Goal: Check status: Check status

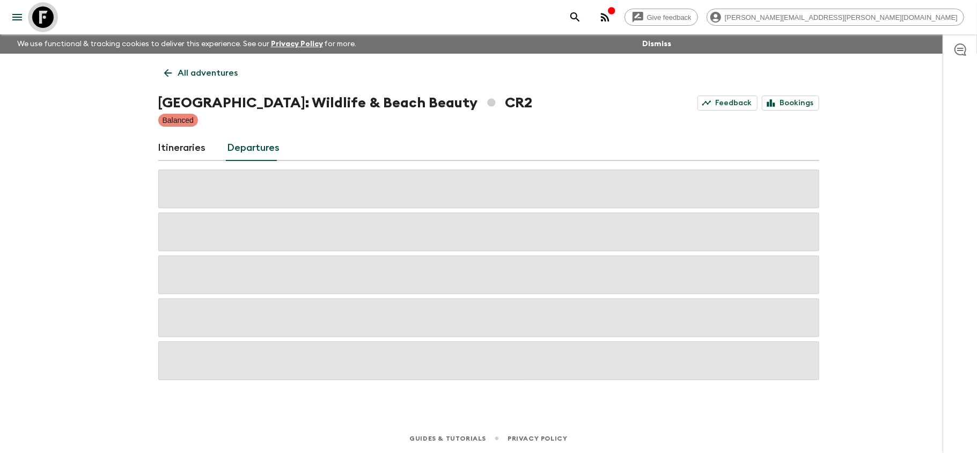
click at [35, 6] on icon at bounding box center [42, 16] width 21 height 21
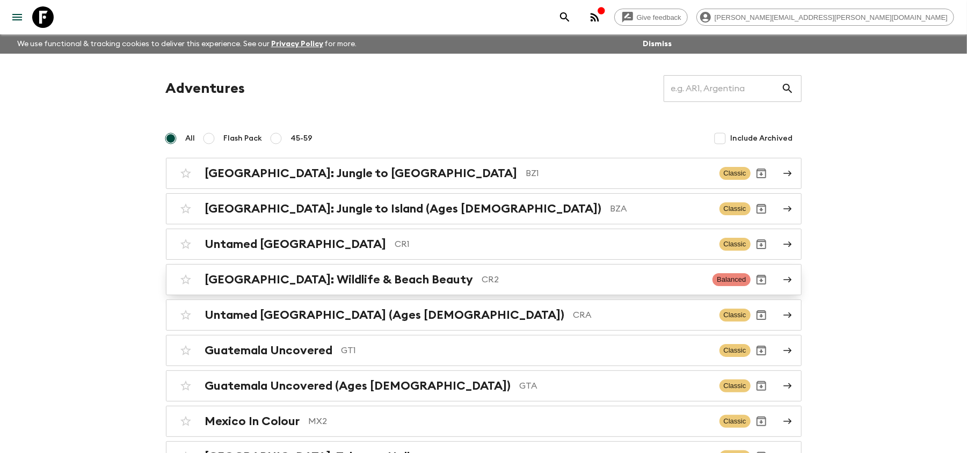
scroll to position [82, 0]
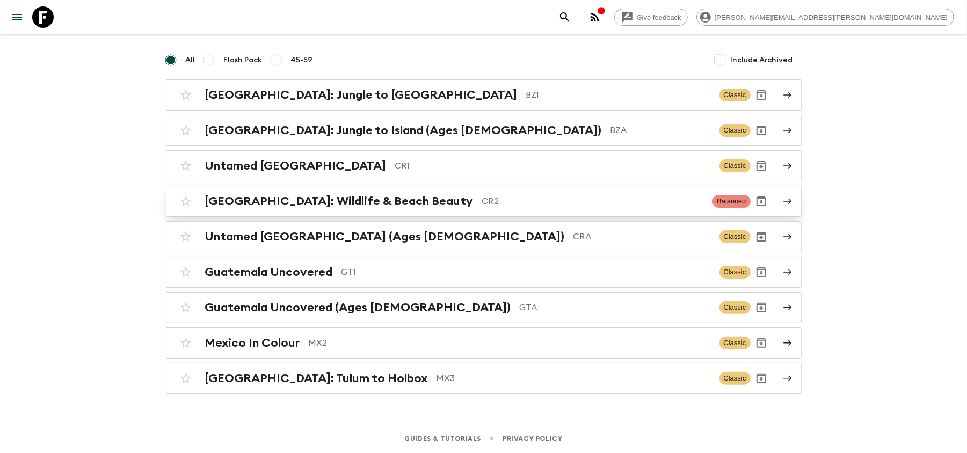
click at [550, 198] on p "CR2" at bounding box center [593, 201] width 222 height 13
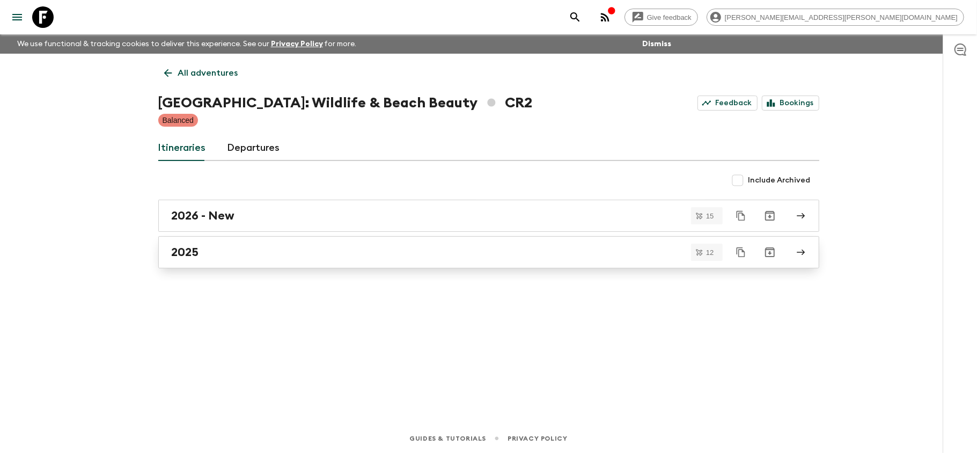
click at [191, 244] on link "2025" at bounding box center [488, 252] width 661 height 32
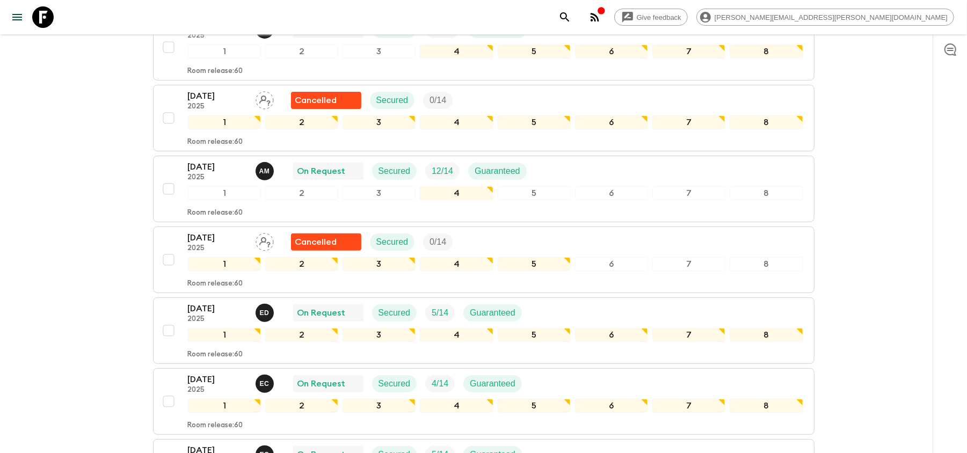
scroll to position [286, 0]
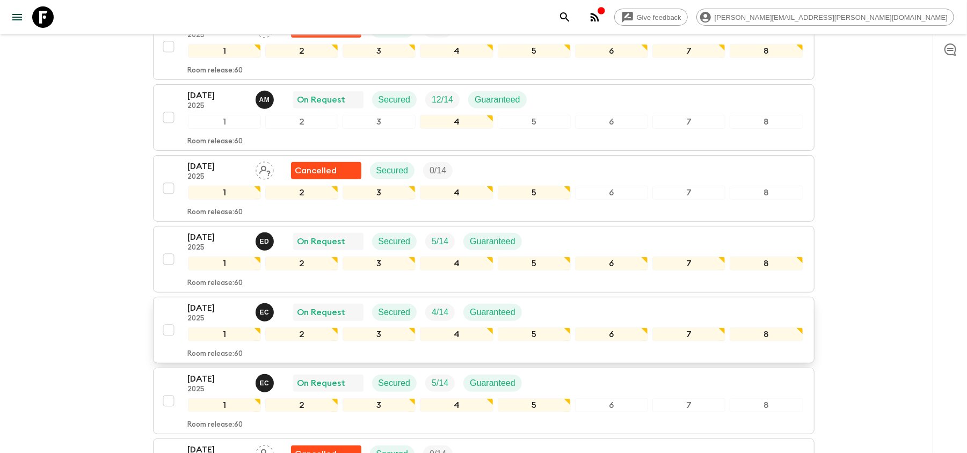
click at [182, 314] on div "[DATE] 2025 E C On Request Secured 4 / 14 Guaranteed 1 2 3 4 5 6 7 8 Room relea…" at bounding box center [480, 330] width 645 height 57
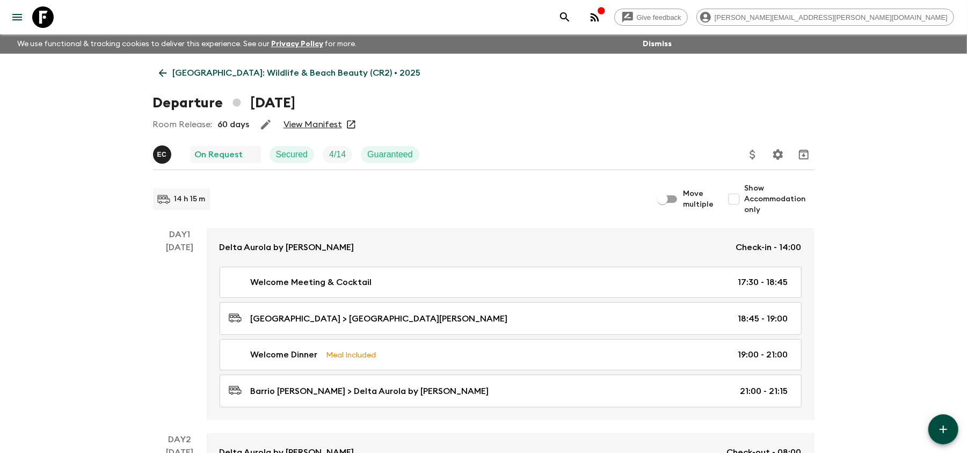
click at [294, 125] on link "View Manifest" at bounding box center [312, 124] width 58 height 11
click at [168, 64] on link "[GEOGRAPHIC_DATA]: Wildlife & Beach Beauty (CR2) • 2025" at bounding box center [290, 72] width 274 height 21
